Goal: Complete application form

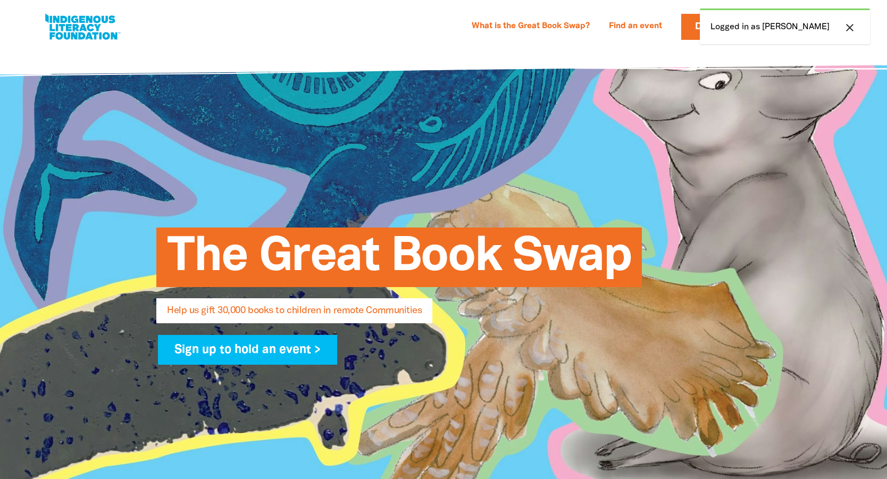
select select "AU"
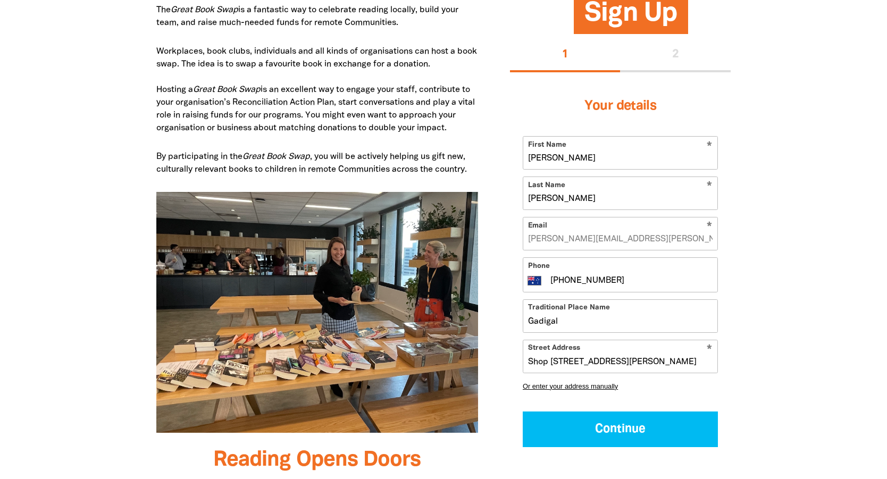
scroll to position [585, 0]
